Goal: Transaction & Acquisition: Purchase product/service

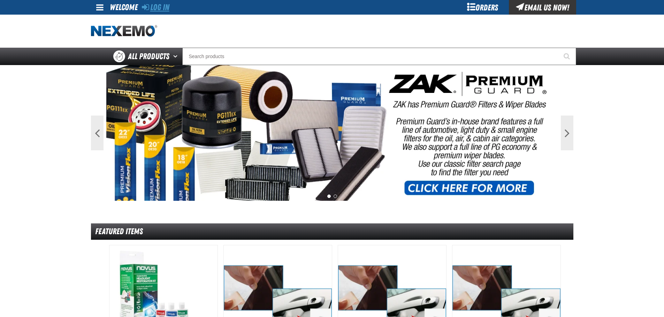
click at [160, 5] on link "Log In" at bounding box center [156, 7] width 28 height 10
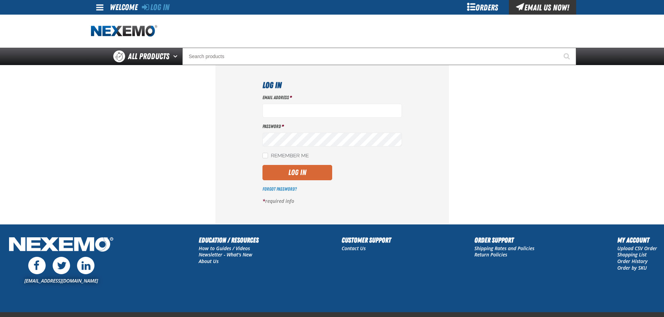
type input "[EMAIL_ADDRESS][DOMAIN_NAME]"
drag, startPoint x: 301, startPoint y: 176, endPoint x: 440, endPoint y: 177, distance: 139.0
click at [301, 176] on button "Log In" at bounding box center [297, 172] width 70 height 15
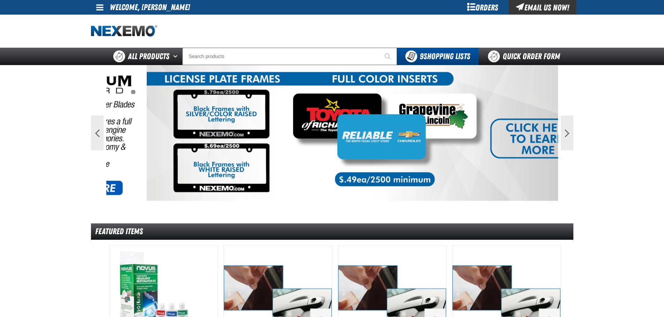
click at [96, 5] on span at bounding box center [99, 7] width 7 height 8
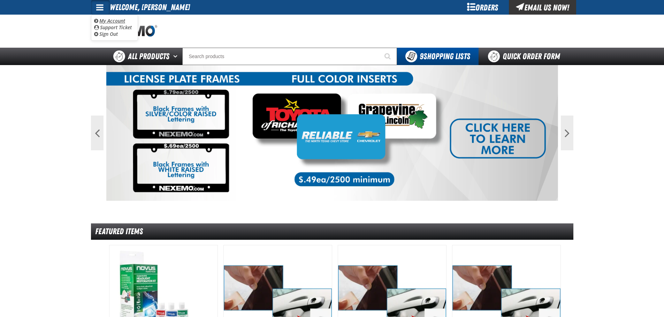
click at [108, 20] on link "My Account My Account" at bounding box center [109, 20] width 31 height 7
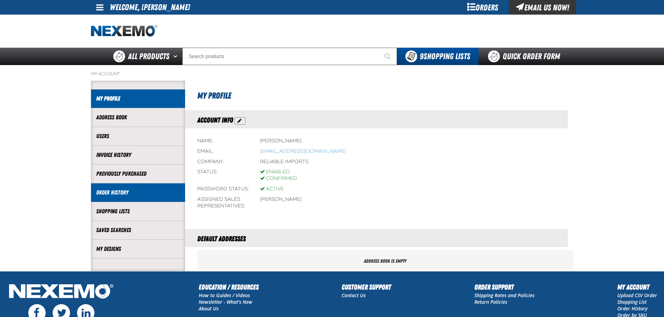
click at [125, 195] on link "Order History" at bounding box center [138, 193] width 84 height 8
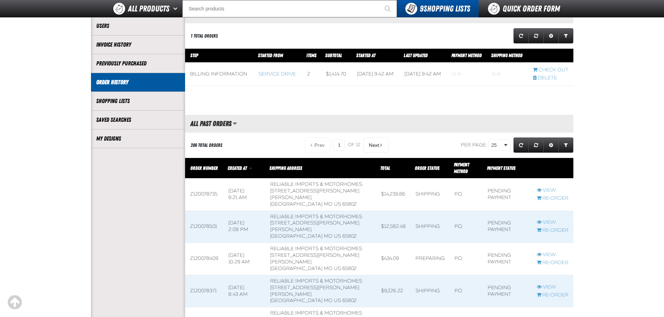
scroll to position [105, 0]
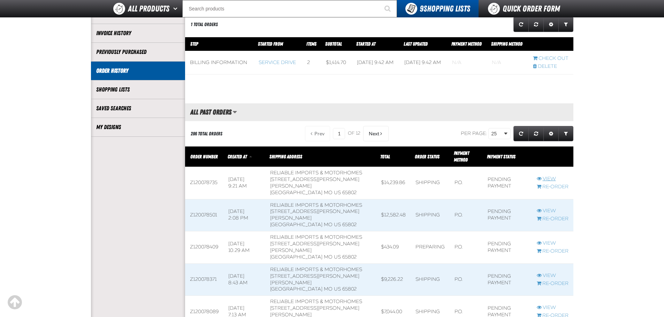
click at [554, 183] on link "View" at bounding box center [553, 179] width 32 height 7
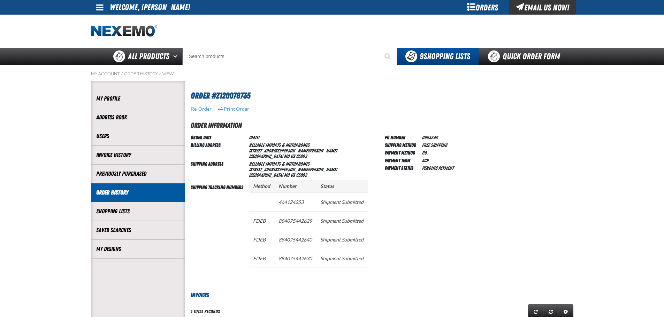
scroll to position [0, 0]
click at [289, 220] on td "884075442629" at bounding box center [295, 220] width 42 height 19
click at [295, 239] on td "884075442640" at bounding box center [295, 239] width 42 height 19
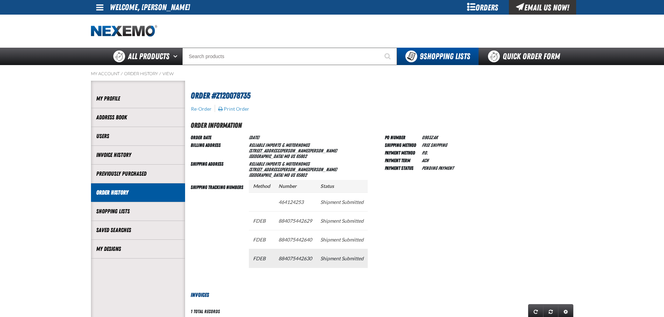
click at [295, 259] on td "884075442630" at bounding box center [295, 258] width 42 height 19
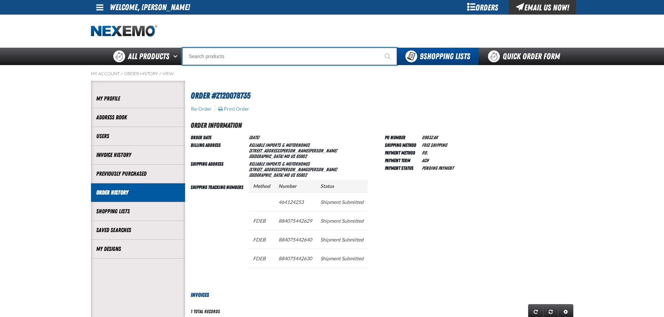
click at [211, 57] on input "Search" at bounding box center [289, 56] width 215 height 17
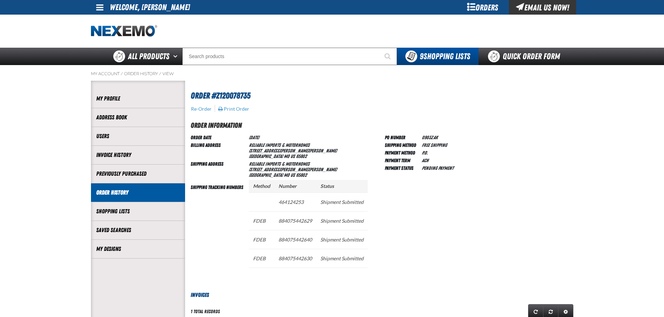
drag, startPoint x: 211, startPoint y: 57, endPoint x: 515, endPoint y: 122, distance: 310.7
click at [515, 122] on h2 "Order Information" at bounding box center [382, 125] width 383 height 10
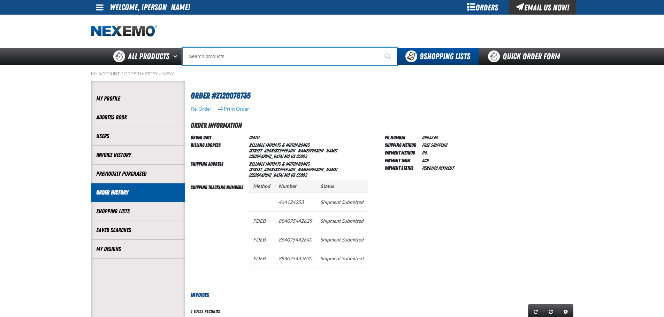
paste input "XPXRB3536-100"
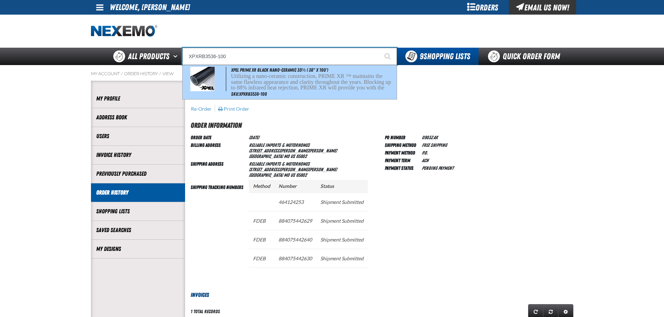
click at [253, 71] on span "XPEL PRIME XR Black Nano-Ceramic 35% ( 36" x 100')" at bounding box center [279, 70] width 97 height 6
type input "XPEL PRIME XR Black Nano-Ceramic 35% ( 36" x 100')"
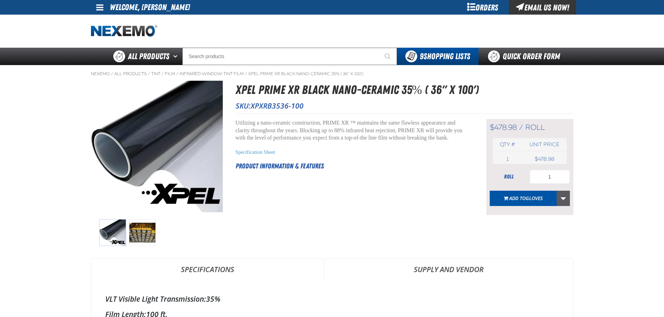
click at [563, 200] on link "More Actions" at bounding box center [562, 198] width 13 height 15
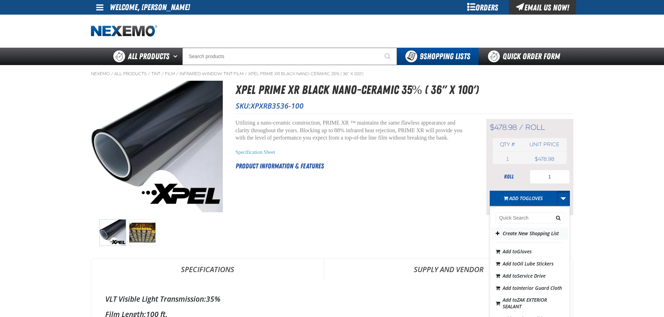
click at [531, 240] on button "Create New Shopping List" at bounding box center [529, 234] width 77 height 12
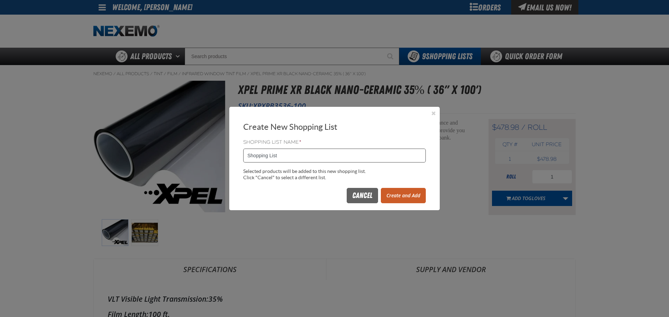
click at [307, 160] on input "Shopping List" at bounding box center [334, 156] width 183 height 14
type input "0905TINT"
click at [406, 194] on button "Create and Add" at bounding box center [403, 195] width 45 height 15
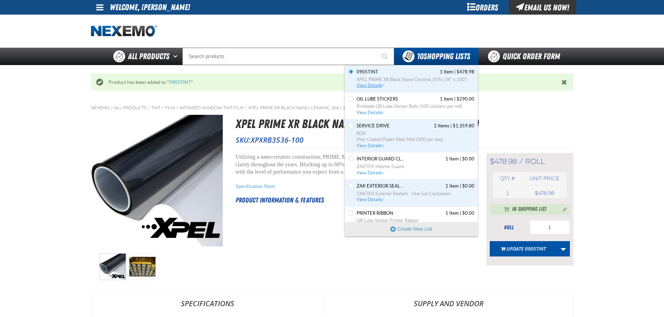
click at [370, 87] on span "View Details" at bounding box center [370, 85] width 28 height 5
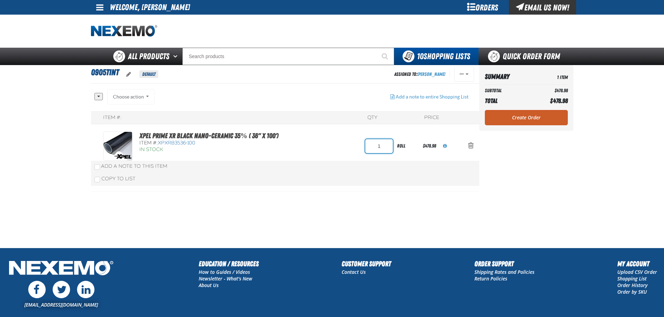
click at [376, 150] on input "1" at bounding box center [379, 146] width 28 height 14
click at [376, 149] on input "1" at bounding box center [379, 146] width 28 height 14
type input "2"
click at [316, 165] on div "XPEL PRIME XR Black Nano-Ceramic 35% ( 36" x 100') Item #: XPXRB3536-100 In Sto…" at bounding box center [285, 159] width 388 height 66
click at [530, 116] on link "Create Order" at bounding box center [526, 117] width 83 height 15
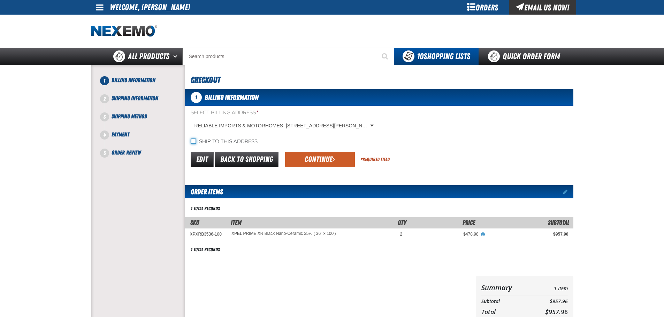
click at [194, 140] on input "Ship to this address" at bounding box center [194, 142] width 6 height 6
checkbox input "true"
click at [306, 158] on button "Continue" at bounding box center [320, 159] width 70 height 15
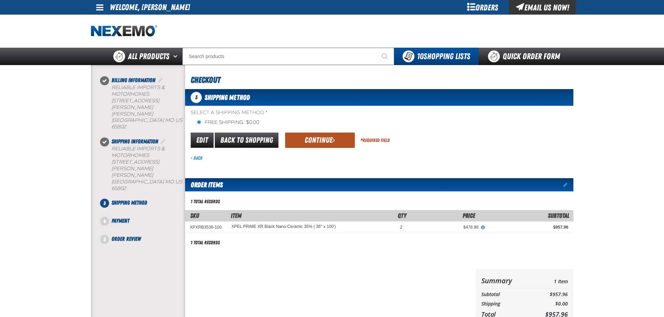
click at [330, 142] on button "Continue" at bounding box center [320, 140] width 70 height 15
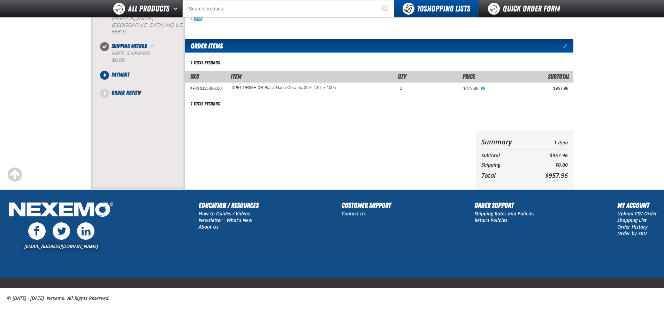
scroll to position [35, 0]
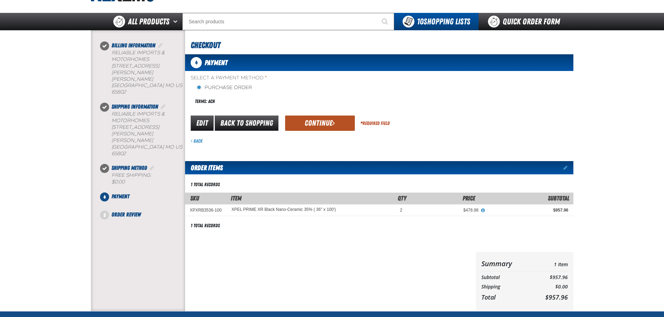
click at [320, 126] on button "Continue" at bounding box center [320, 123] width 70 height 15
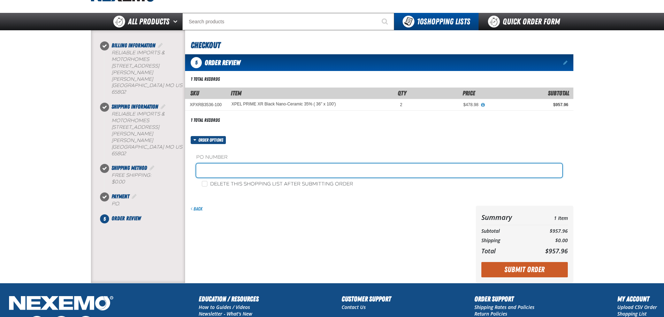
click at [227, 172] on input "text" at bounding box center [379, 171] width 366 height 14
type input "0905TINT"
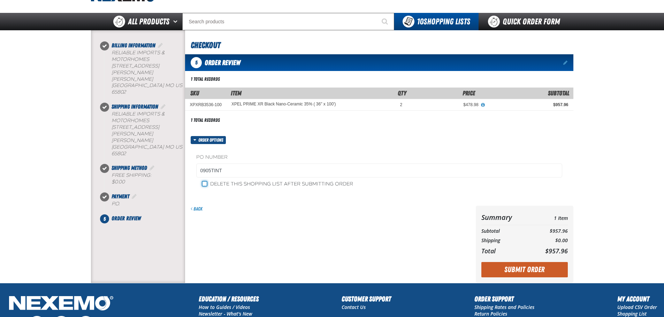
click at [204, 185] on input "Delete this shopping list after submitting order" at bounding box center [205, 184] width 6 height 6
checkbox input "true"
click at [515, 272] on button "Submit Order" at bounding box center [524, 269] width 86 height 15
